Goal: Task Accomplishment & Management: Use online tool/utility

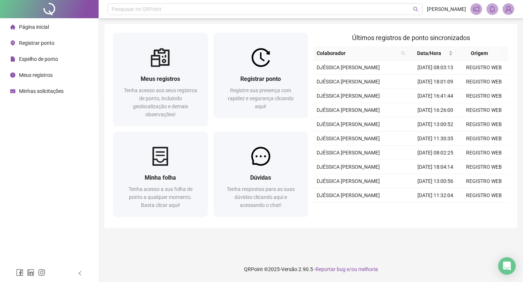
click at [31, 60] on span "Espelho de ponto" at bounding box center [38, 59] width 39 height 6
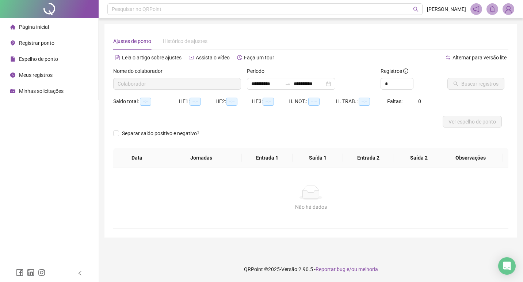
type input "**********"
click at [32, 43] on span "Registrar ponto" at bounding box center [36, 43] width 35 height 6
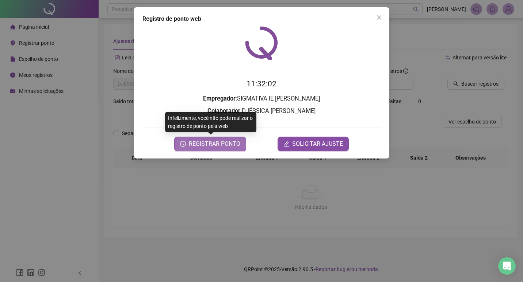
click at [219, 143] on span "REGISTRAR PONTO" at bounding box center [214, 144] width 51 height 9
